Goal: Task Accomplishment & Management: Manage account settings

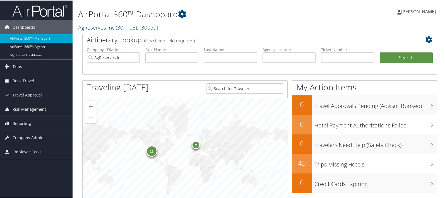
click at [87, 28] on link "AgReserves Inc ( 301103 ) , [ 30059 ]" at bounding box center [118, 27] width 80 height 8
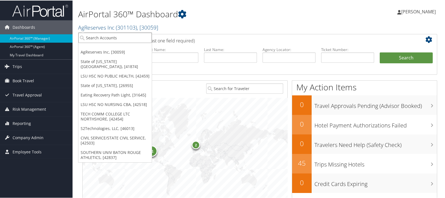
click at [85, 36] on input "search" at bounding box center [114, 37] width 73 height 10
type input "s2tec"
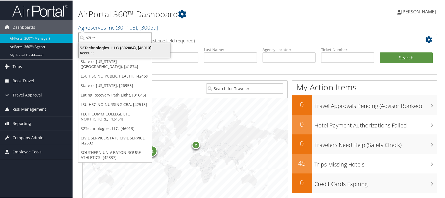
click at [95, 48] on div "S2Technologies, LLC (302084), [46013]" at bounding box center [124, 47] width 98 height 5
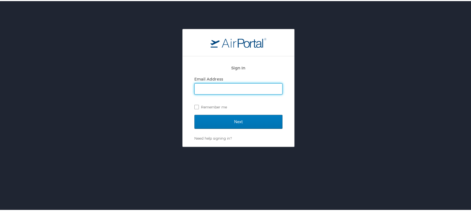
type input "[EMAIL_ADDRESS][DOMAIN_NAME]"
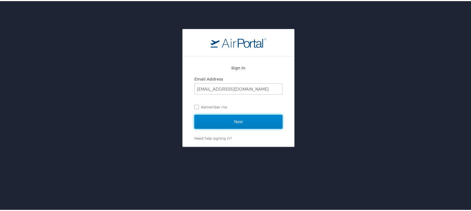
click at [230, 121] on input "Next" at bounding box center [238, 121] width 88 height 14
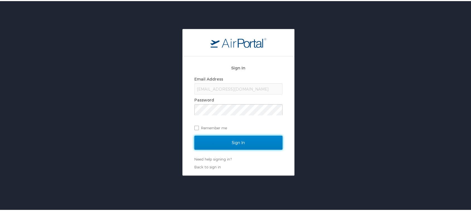
click at [230, 140] on input "Sign In" at bounding box center [238, 142] width 88 height 14
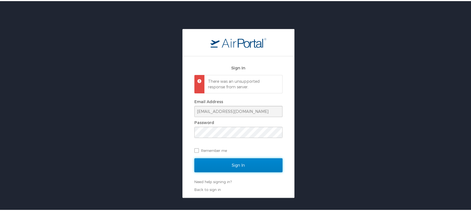
click at [239, 166] on input "Sign In" at bounding box center [238, 164] width 88 height 14
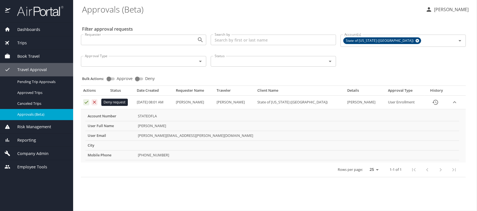
click at [96, 100] on icon "Approval table" at bounding box center [94, 102] width 5 height 5
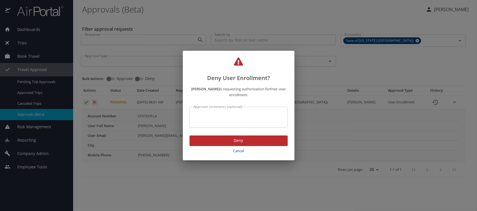
click at [218, 139] on span "Deny" at bounding box center [238, 140] width 89 height 7
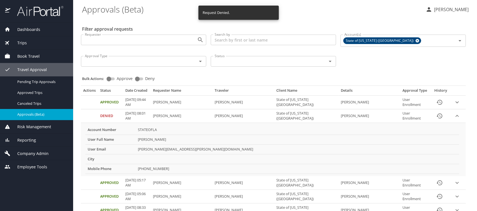
click at [29, 140] on span "Reporting" at bounding box center [23, 140] width 26 height 6
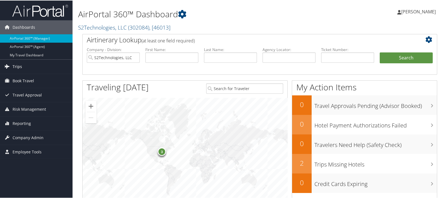
click at [23, 66] on link "Trips" at bounding box center [36, 66] width 73 height 14
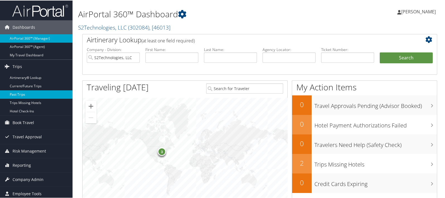
click at [25, 95] on link "Past Trips" at bounding box center [36, 94] width 73 height 8
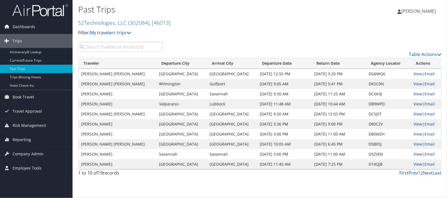
click at [414, 115] on link "View" at bounding box center [418, 113] width 9 height 5
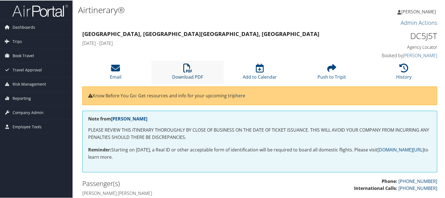
click at [187, 66] on icon at bounding box center [187, 67] width 9 height 9
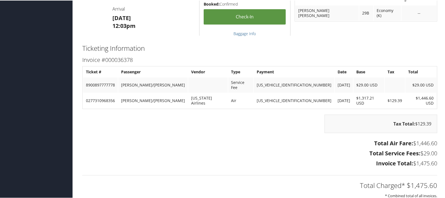
scroll to position [557, 0]
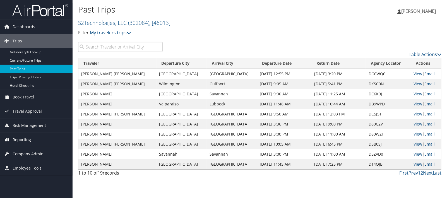
click at [26, 137] on span "Reporting" at bounding box center [22, 140] width 18 height 14
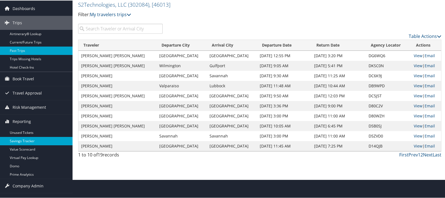
scroll to position [27, 0]
